Goal: Task Accomplishment & Management: Use online tool/utility

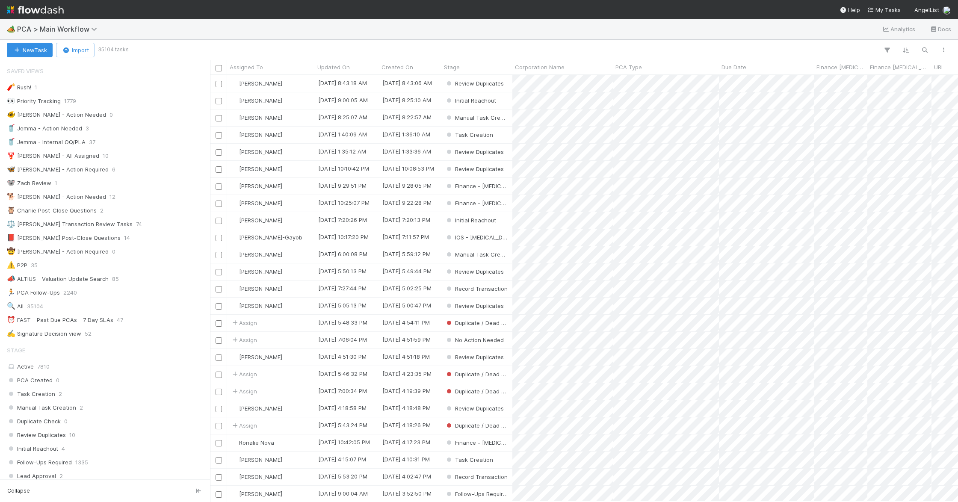
scroll to position [418, 740]
click at [928, 51] on icon "button" at bounding box center [924, 50] width 9 height 8
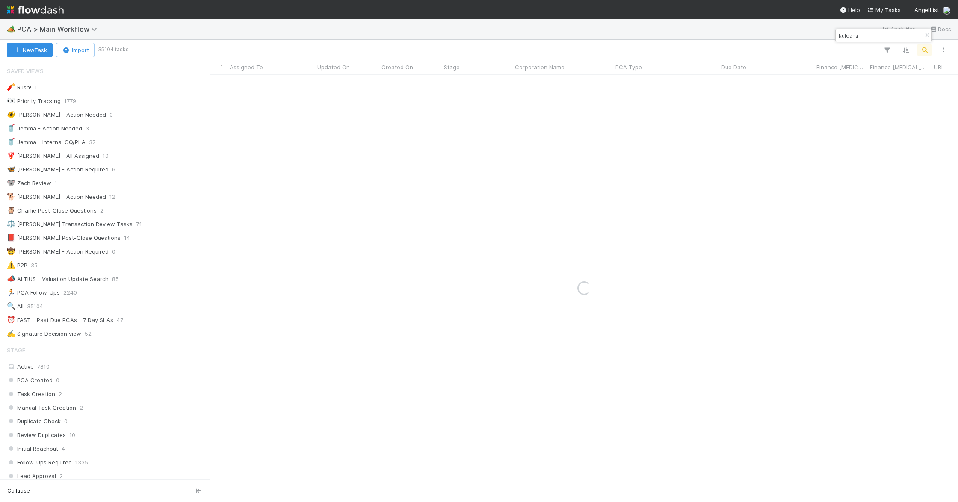
click at [874, 40] on input "kuleana" at bounding box center [880, 35] width 86 height 10
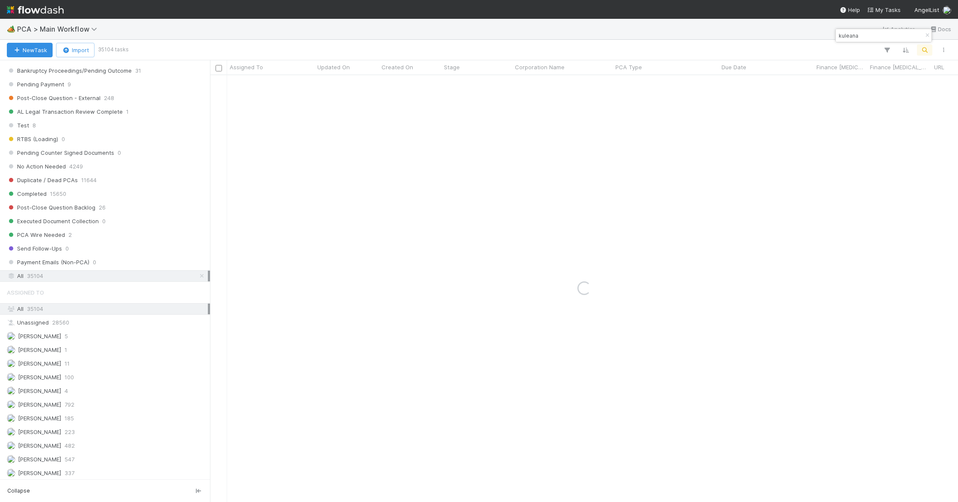
scroll to position [809, 0]
click at [64, 275] on div "All 35104" at bounding box center [107, 269] width 201 height 11
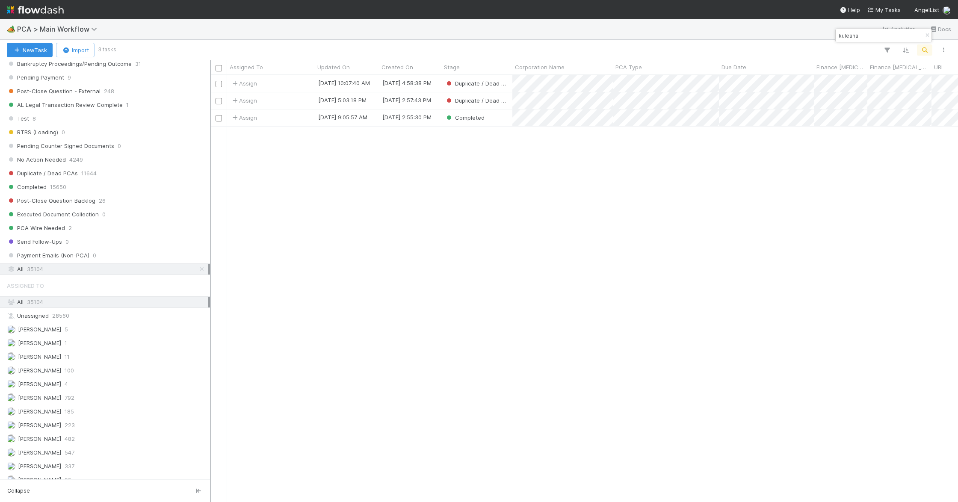
scroll to position [418, 740]
drag, startPoint x: 855, startPoint y: 36, endPoint x: 841, endPoint y: 35, distance: 14.6
click at [841, 35] on input "kuleana" at bounding box center [880, 35] width 86 height 10
type input "k"
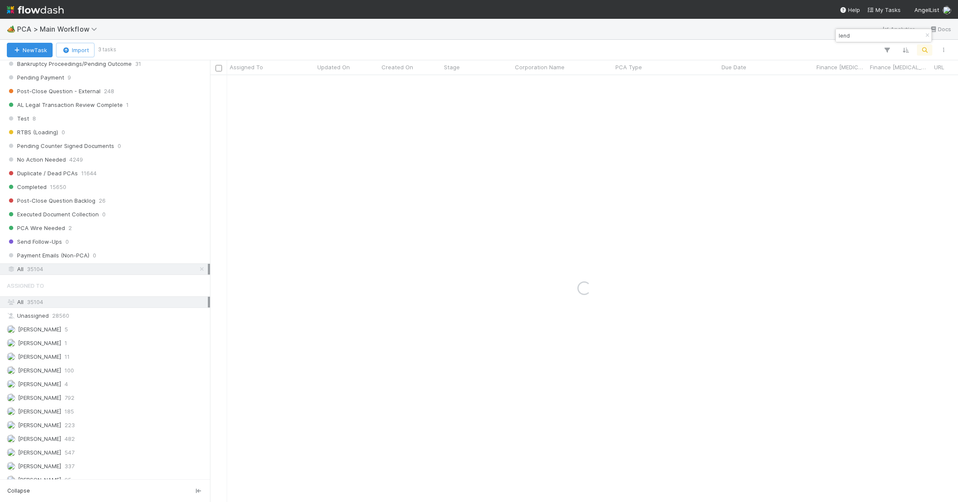
click at [858, 33] on input "lend" at bounding box center [880, 35] width 86 height 10
type input "lendtable"
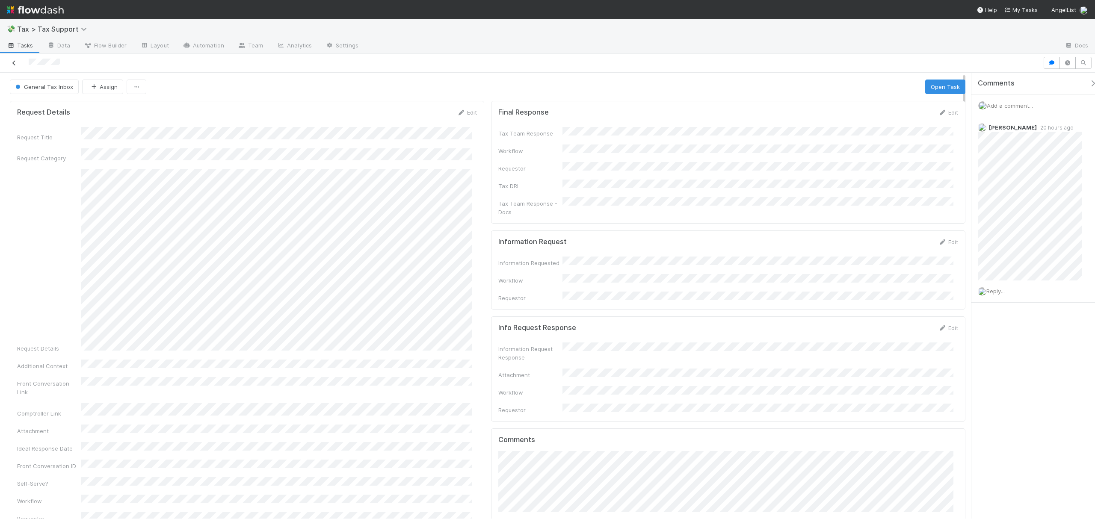
click at [12, 62] on icon at bounding box center [14, 63] width 9 height 6
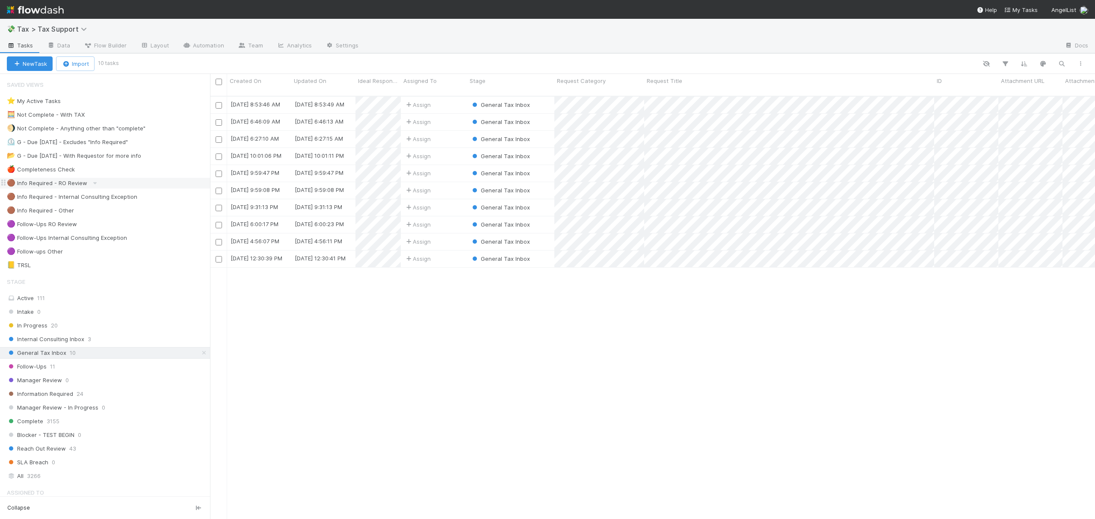
scroll to position [421, 876]
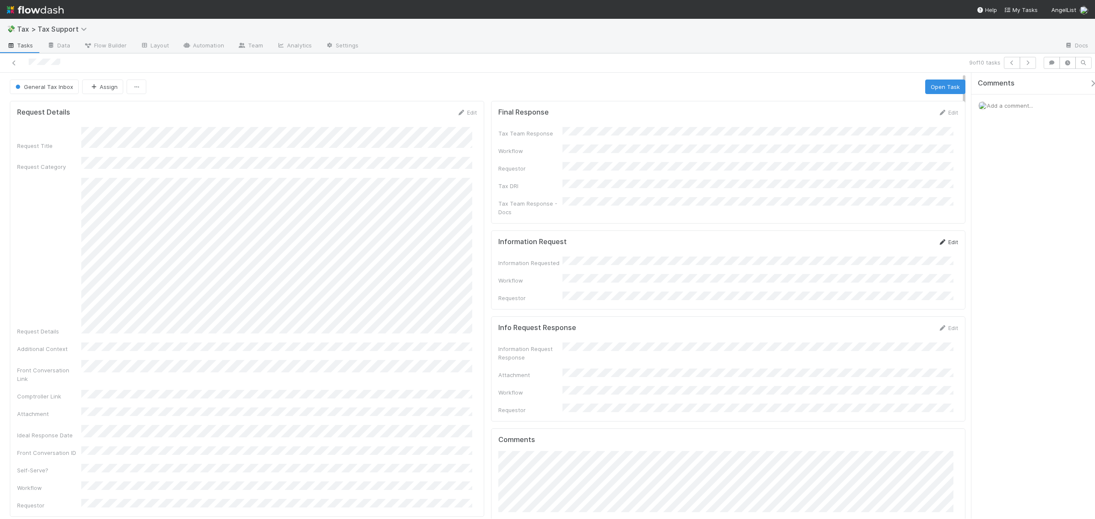
click at [941, 239] on link "Edit" at bounding box center [948, 242] width 20 height 7
click at [553, 270] on div "Information Requested" at bounding box center [728, 294] width 460 height 63
click at [948, 238] on button "Cancel" at bounding box center [943, 245] width 30 height 15
click at [943, 111] on link "Edit" at bounding box center [948, 112] width 20 height 7
click at [908, 118] on button "Save" at bounding box center [912, 115] width 24 height 15
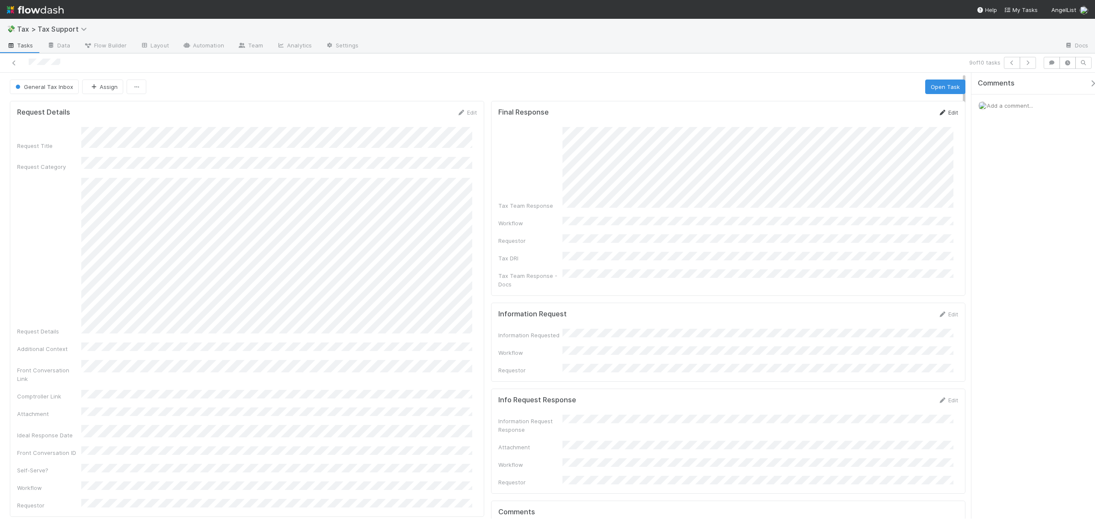
click at [944, 116] on link "Edit" at bounding box center [948, 112] width 20 height 7
click at [956, 235] on div "Final Response Save Cancel Tax Team Response Workflow Requestor * Tax DRI Tax T…" at bounding box center [728, 225] width 474 height 249
click at [907, 111] on button "Save" at bounding box center [912, 115] width 24 height 15
click at [96, 86] on button "Assign" at bounding box center [102, 87] width 41 height 15
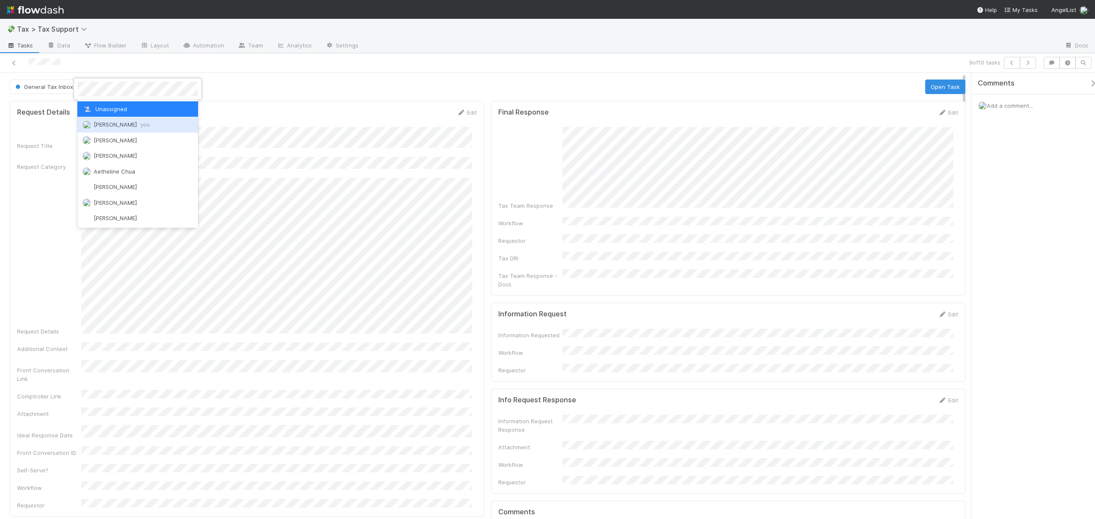
click at [107, 130] on div "[PERSON_NAME] you" at bounding box center [137, 124] width 120 height 15
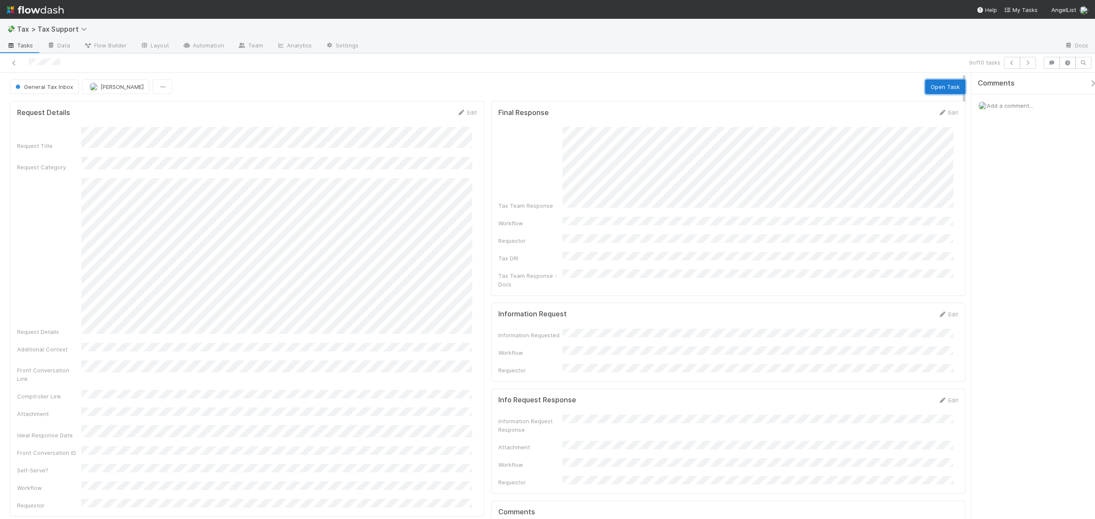
click at [948, 83] on button "Open Task" at bounding box center [945, 87] width 40 height 15
click at [777, 87] on button "Complete" at bounding box center [793, 87] width 37 height 15
click at [12, 64] on icon at bounding box center [14, 63] width 9 height 6
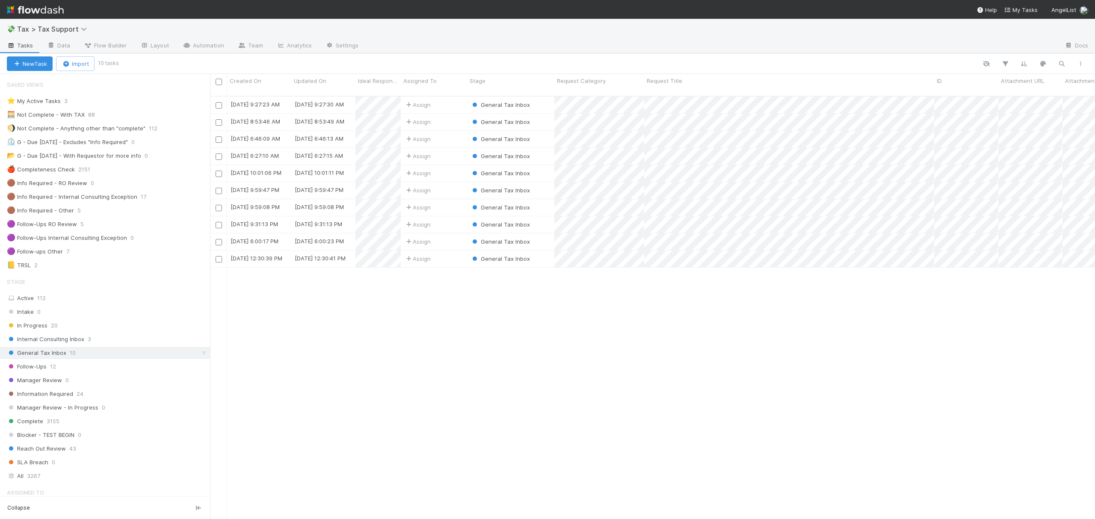
scroll to position [421, 876]
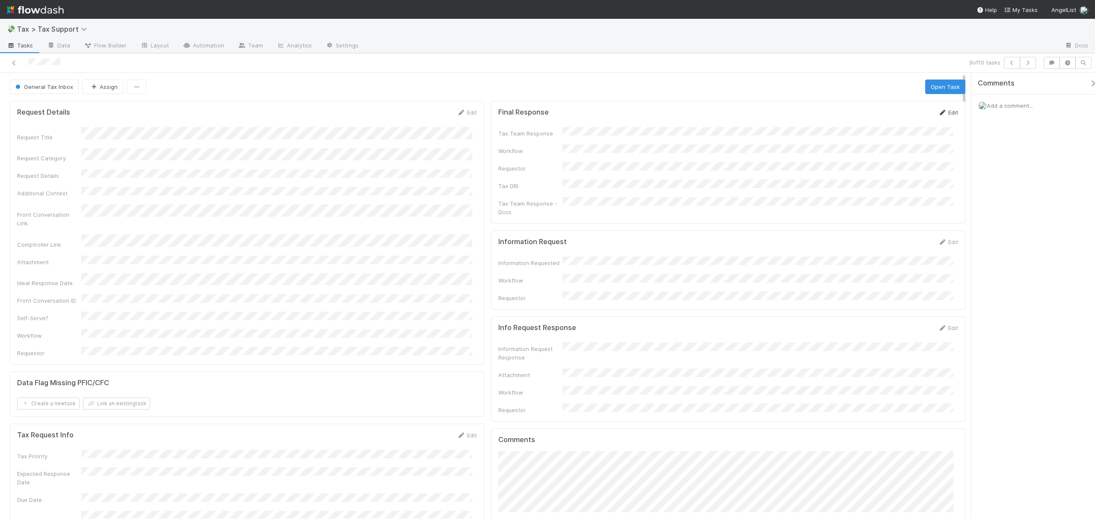
click at [941, 113] on link "Edit" at bounding box center [948, 112] width 20 height 7
click at [900, 118] on button "Save" at bounding box center [912, 115] width 24 height 15
click at [938, 115] on icon at bounding box center [942, 113] width 9 height 6
click at [544, 136] on div "Tax Team Response" at bounding box center [728, 150] width 460 height 34
click at [900, 118] on button "Save" at bounding box center [912, 115] width 24 height 15
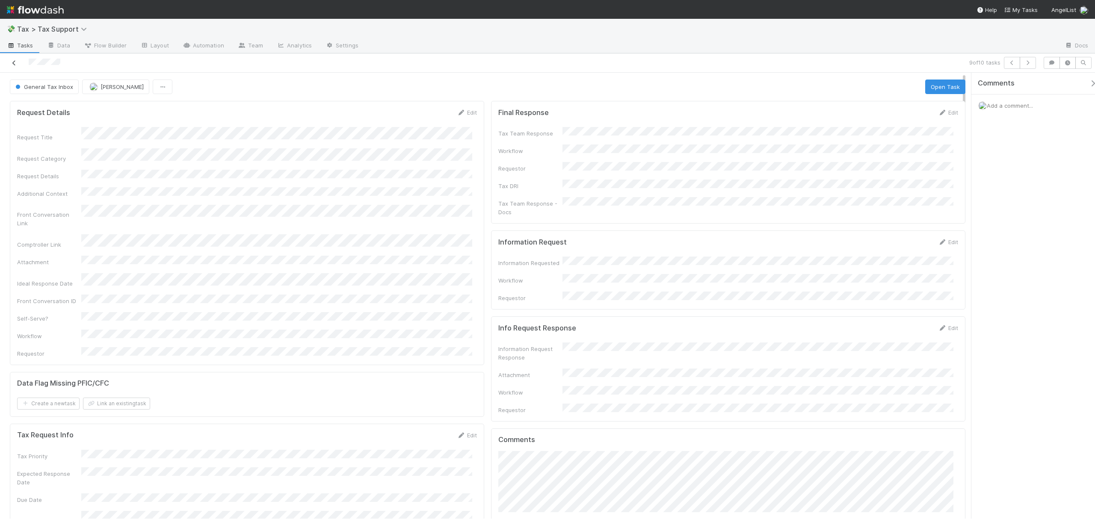
click at [14, 60] on icon at bounding box center [14, 63] width 9 height 6
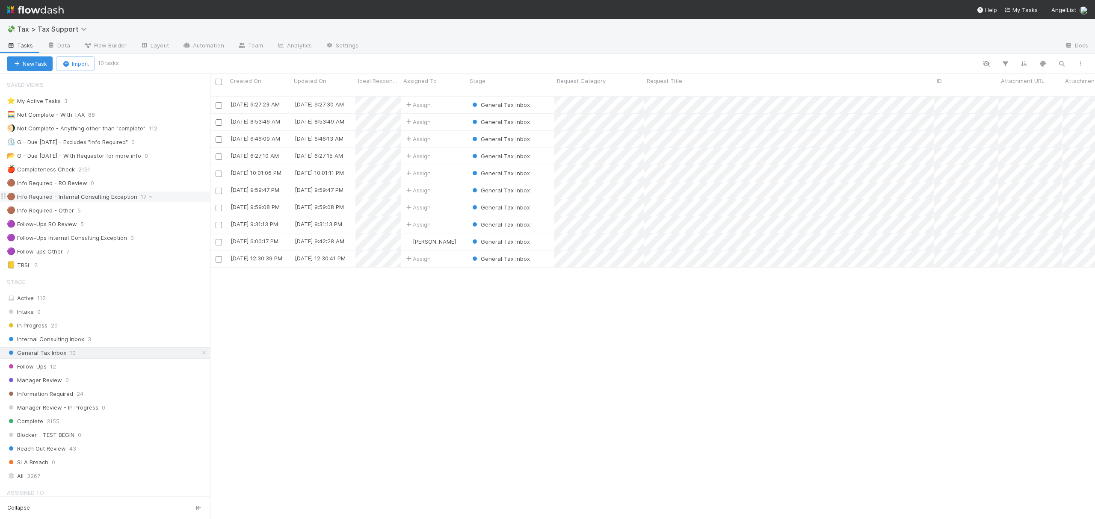
scroll to position [421, 876]
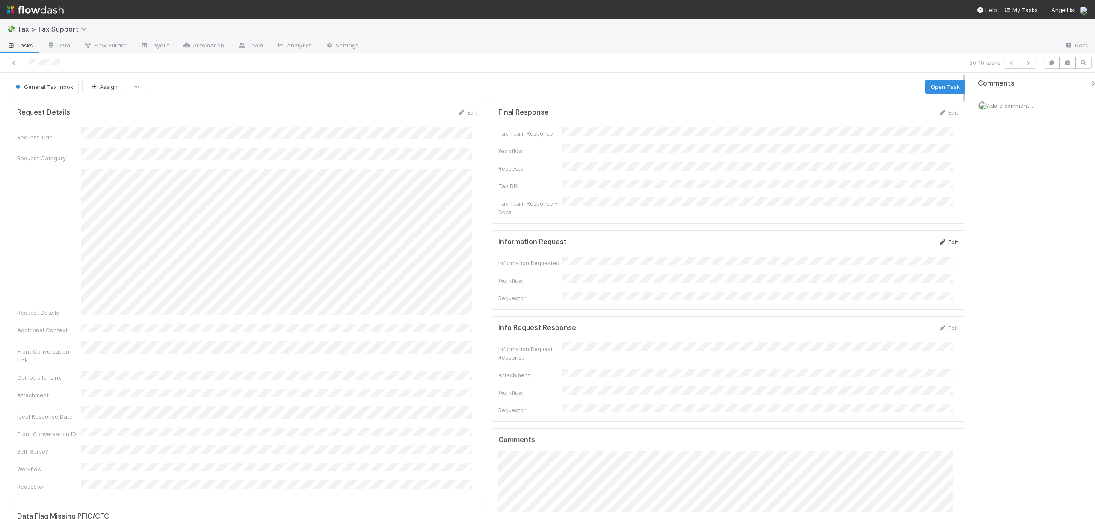
click at [939, 239] on link "Edit" at bounding box center [948, 242] width 20 height 7
click at [902, 238] on button "Save" at bounding box center [912, 245] width 24 height 15
click at [938, 89] on button "Open Task" at bounding box center [945, 87] width 40 height 15
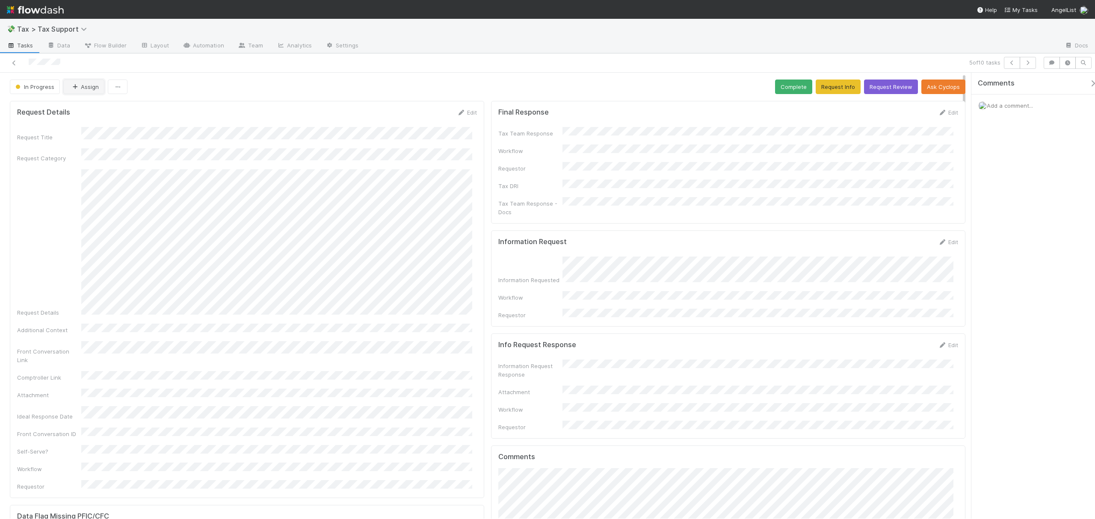
click at [77, 85] on icon "button" at bounding box center [75, 87] width 9 height 6
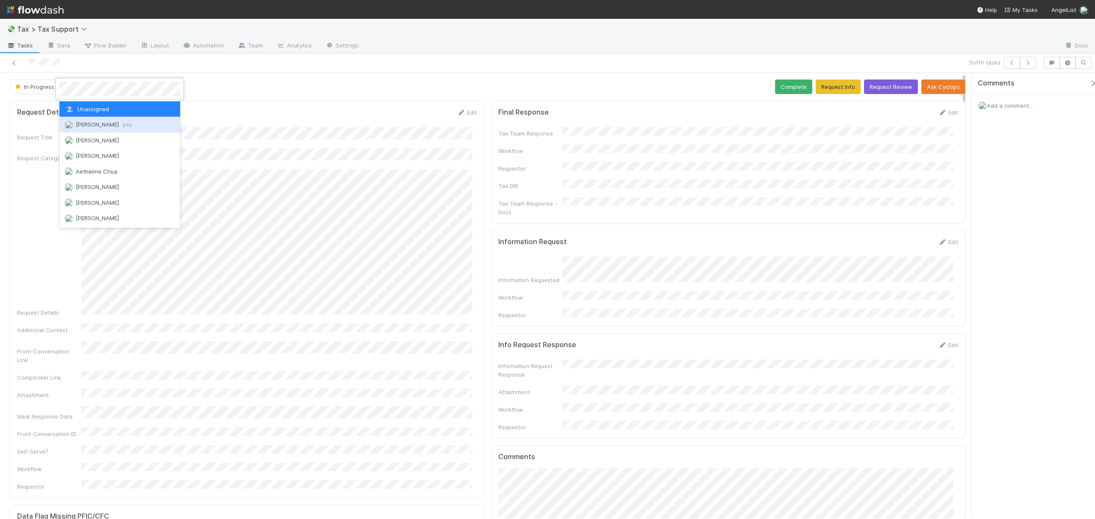
click at [99, 125] on span "[PERSON_NAME] you" at bounding box center [104, 124] width 56 height 7
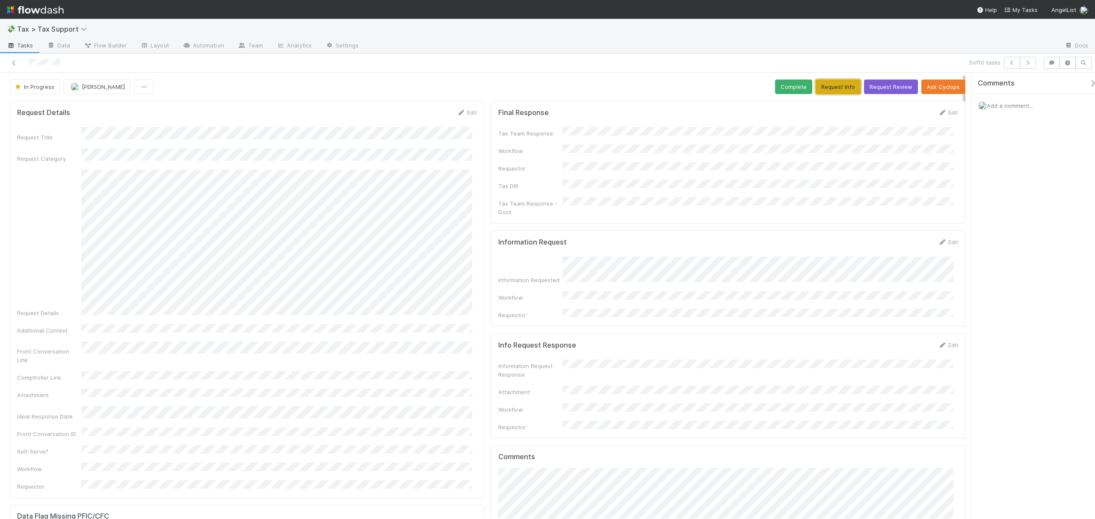
click at [837, 87] on button "Request Info" at bounding box center [838, 87] width 45 height 15
click at [952, 238] on div "Information Request Edit" at bounding box center [728, 242] width 473 height 9
click at [945, 239] on link "Edit" at bounding box center [948, 242] width 20 height 7
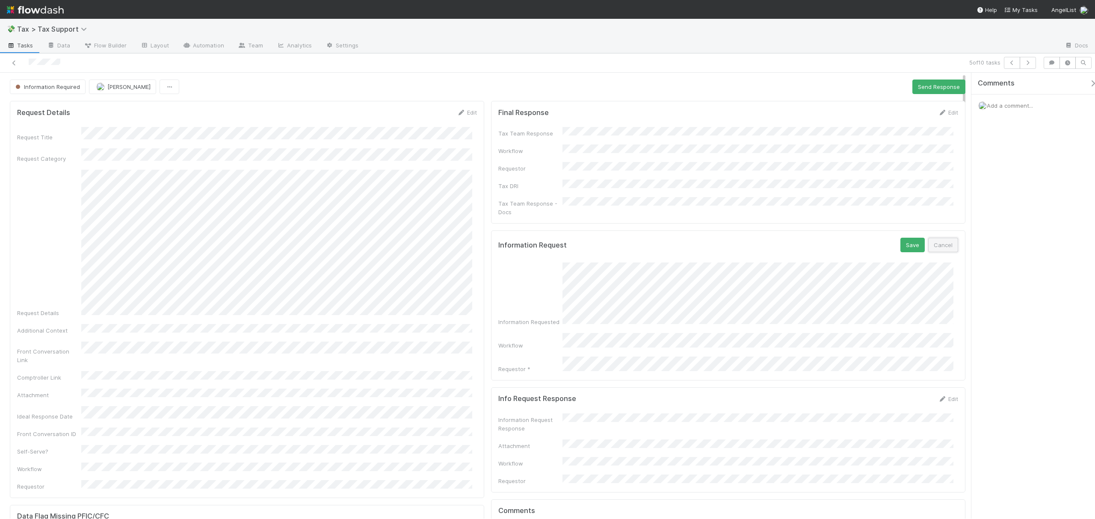
click at [941, 238] on button "Cancel" at bounding box center [943, 245] width 30 height 15
click at [15, 65] on icon at bounding box center [14, 63] width 9 height 6
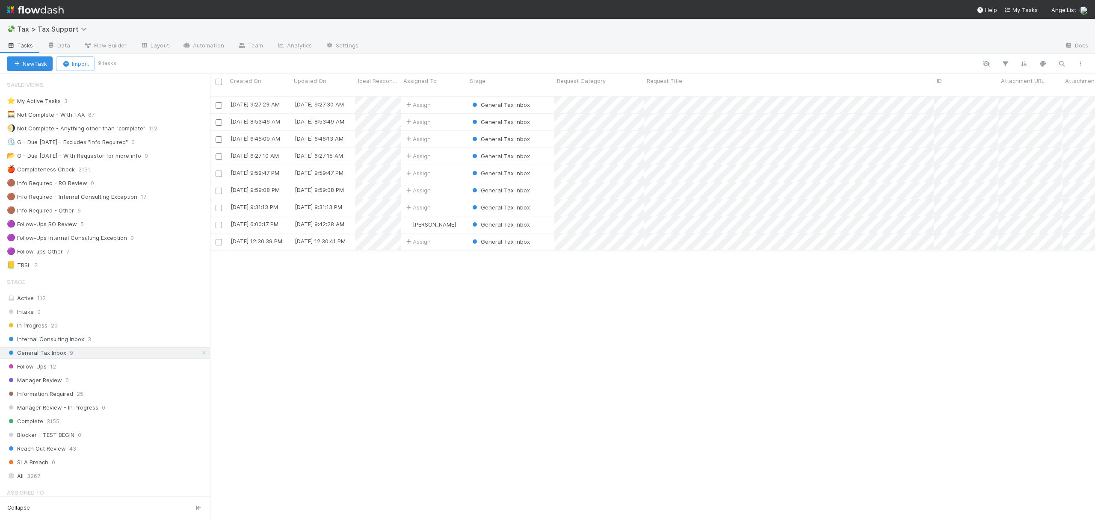
scroll to position [421, 876]
